Goal: Check status: Check status

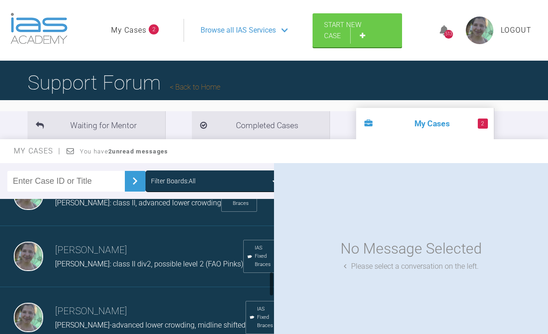
scroll to position [511, 0]
click at [121, 268] on span "[PERSON_NAME]: class II div2, possible level 2 (FAO Pinks)" at bounding box center [149, 263] width 188 height 9
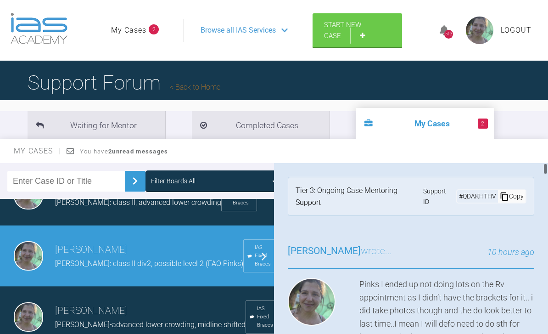
scroll to position [0, 0]
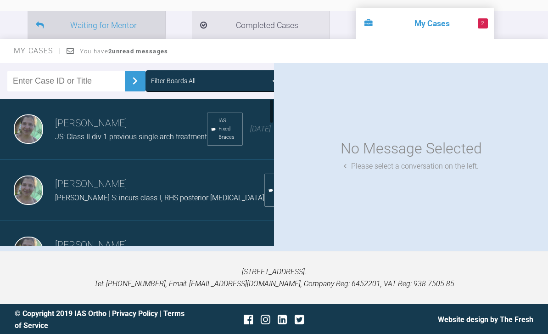
click at [129, 21] on li "Waiting for Mentor" at bounding box center [97, 25] width 138 height 28
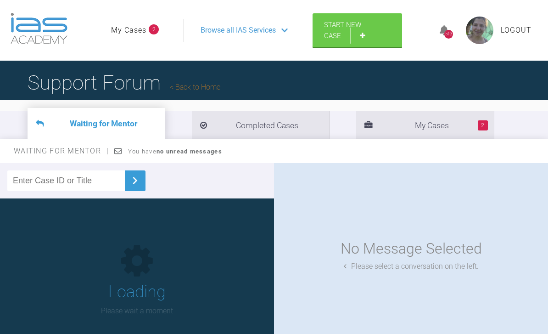
click at [146, 32] on link "My Cases" at bounding box center [128, 30] width 35 height 12
